Goal: Navigation & Orientation: Find specific page/section

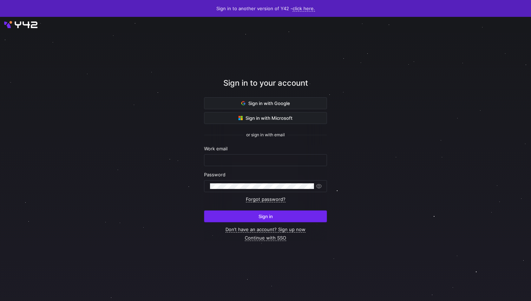
type input "noah.streveler@uscca.com"
click at [289, 213] on span "submit" at bounding box center [265, 216] width 122 height 11
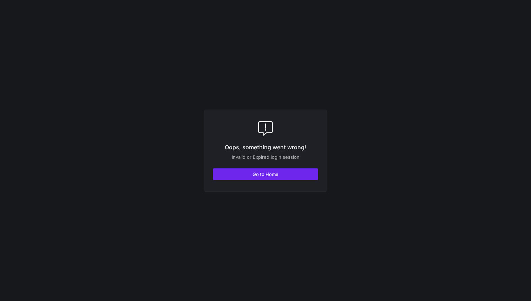
click at [263, 179] on span "button" at bounding box center [265, 174] width 105 height 11
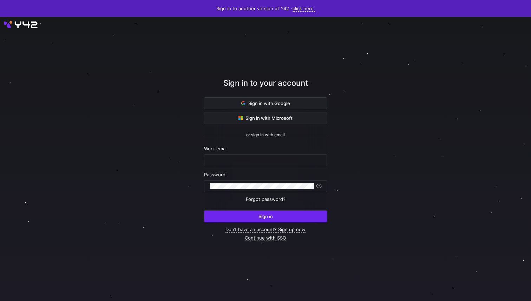
type input "[EMAIL_ADDRESS][PERSON_NAME][DOMAIN_NAME]"
click at [289, 212] on span "submit" at bounding box center [265, 216] width 122 height 11
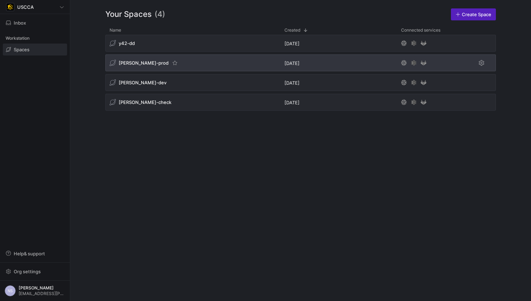
click at [219, 67] on div "edw-dv-prod" at bounding box center [192, 62] width 175 height 17
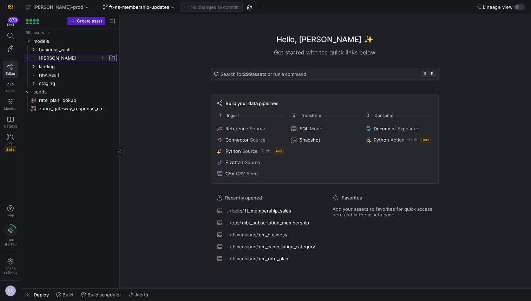
click at [52, 57] on span "edw" at bounding box center [69, 58] width 60 height 8
